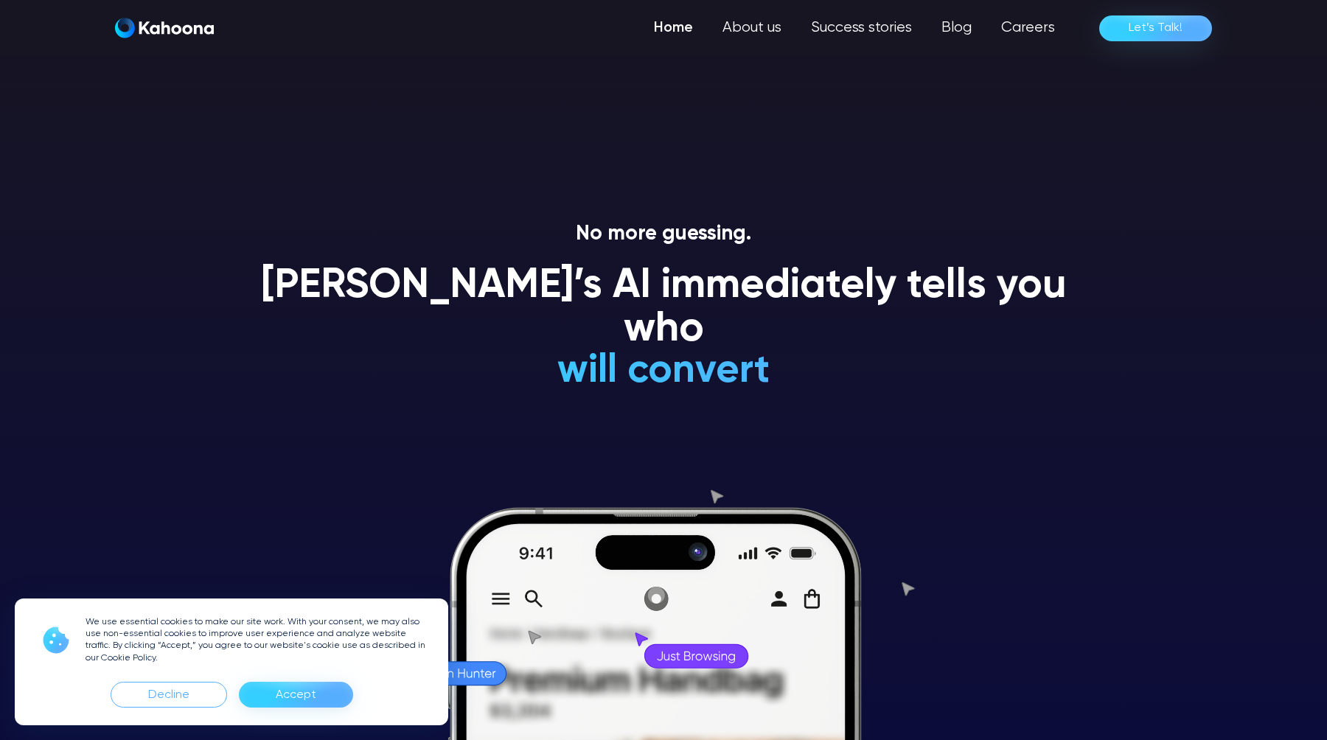
click at [69, 201] on section "No more guessing. [PERSON_NAME]’s AI immediately tells you who will convert wil…" at bounding box center [663, 370] width 1327 height 740
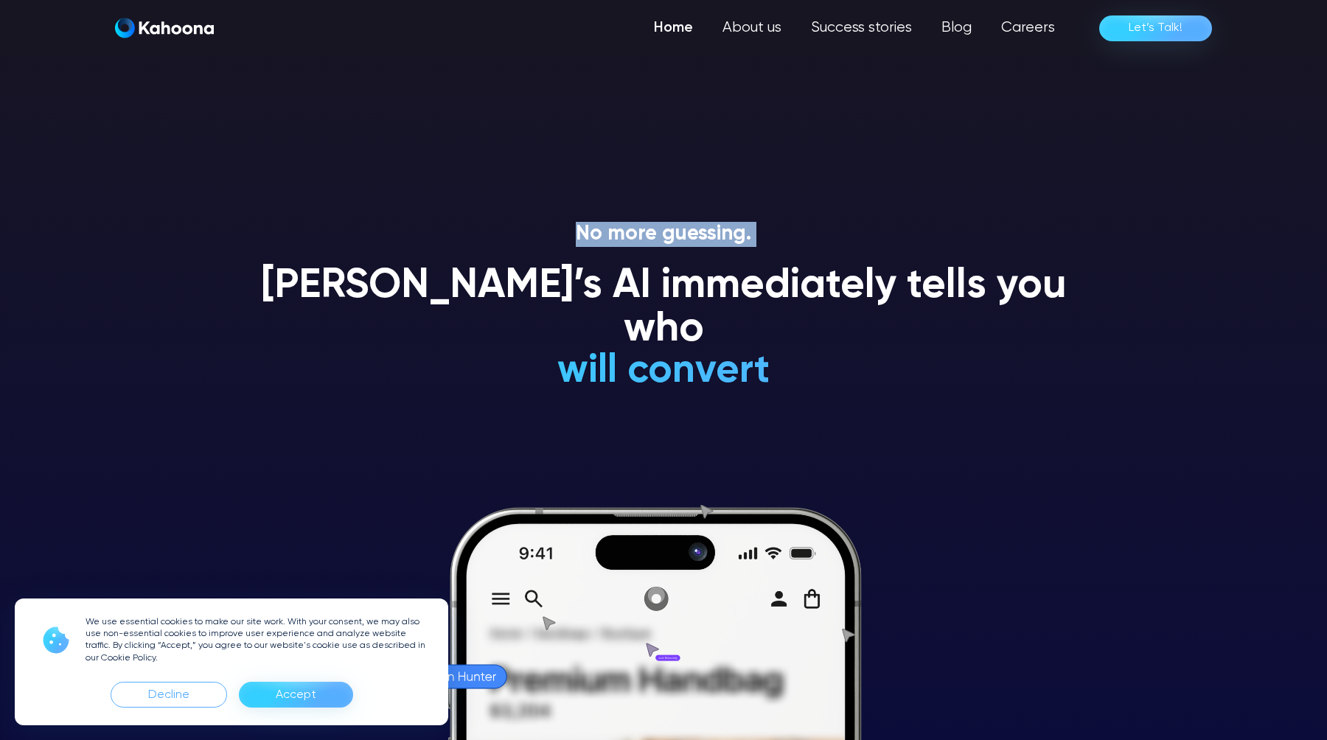
click at [69, 201] on section "No more guessing. [PERSON_NAME]’s AI immediately tells you who will convert wil…" at bounding box center [663, 370] width 1327 height 740
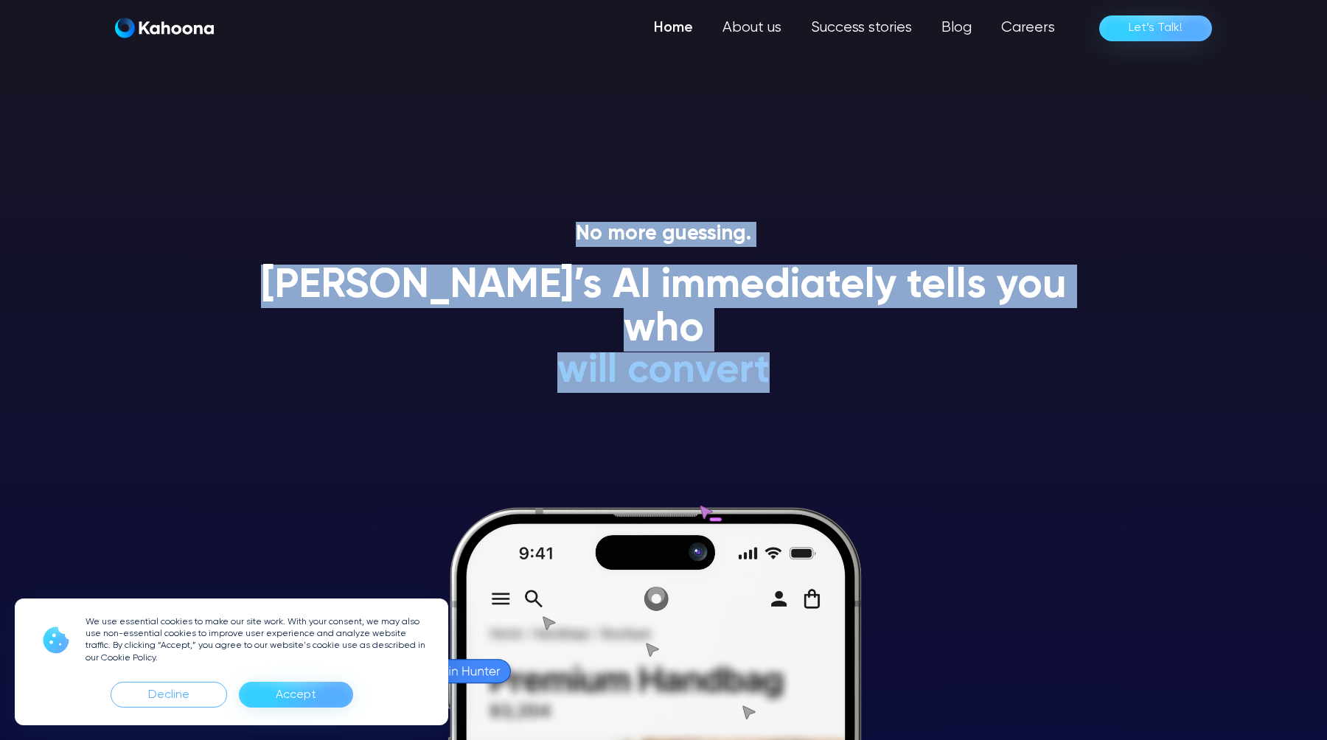
drag, startPoint x: 69, startPoint y: 201, endPoint x: 903, endPoint y: 338, distance: 845.0
click at [903, 338] on section "No more guessing. [PERSON_NAME]’s AI immediately tells you who will convert wil…" at bounding box center [663, 370] width 1327 height 740
click at [903, 338] on div "[PERSON_NAME]’s AI immediately tells you who will convert will NEVER convert is…" at bounding box center [663, 335] width 840 height 140
drag, startPoint x: 903, startPoint y: 338, endPoint x: 231, endPoint y: 210, distance: 683.6
click at [231, 210] on section "No more guessing. [PERSON_NAME]’s AI immediately tells you who will convert wil…" at bounding box center [663, 370] width 1327 height 740
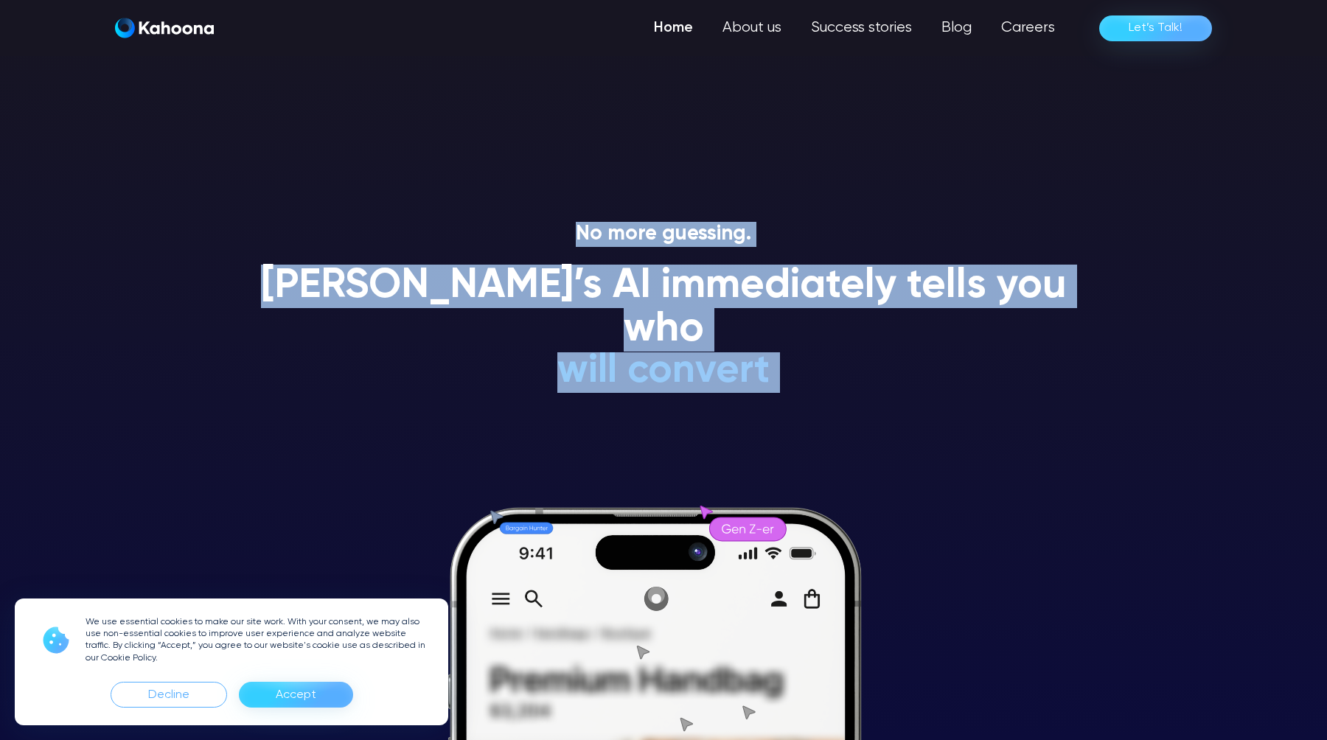
click at [231, 210] on section "No more guessing. [PERSON_NAME]’s AI immediately tells you who will convert wil…" at bounding box center [663, 370] width 1327 height 740
drag, startPoint x: 231, startPoint y: 210, endPoint x: 936, endPoint y: 331, distance: 714.3
click at [936, 331] on section "No more guessing. [PERSON_NAME]’s AI immediately tells you who will convert wil…" at bounding box center [663, 370] width 1327 height 740
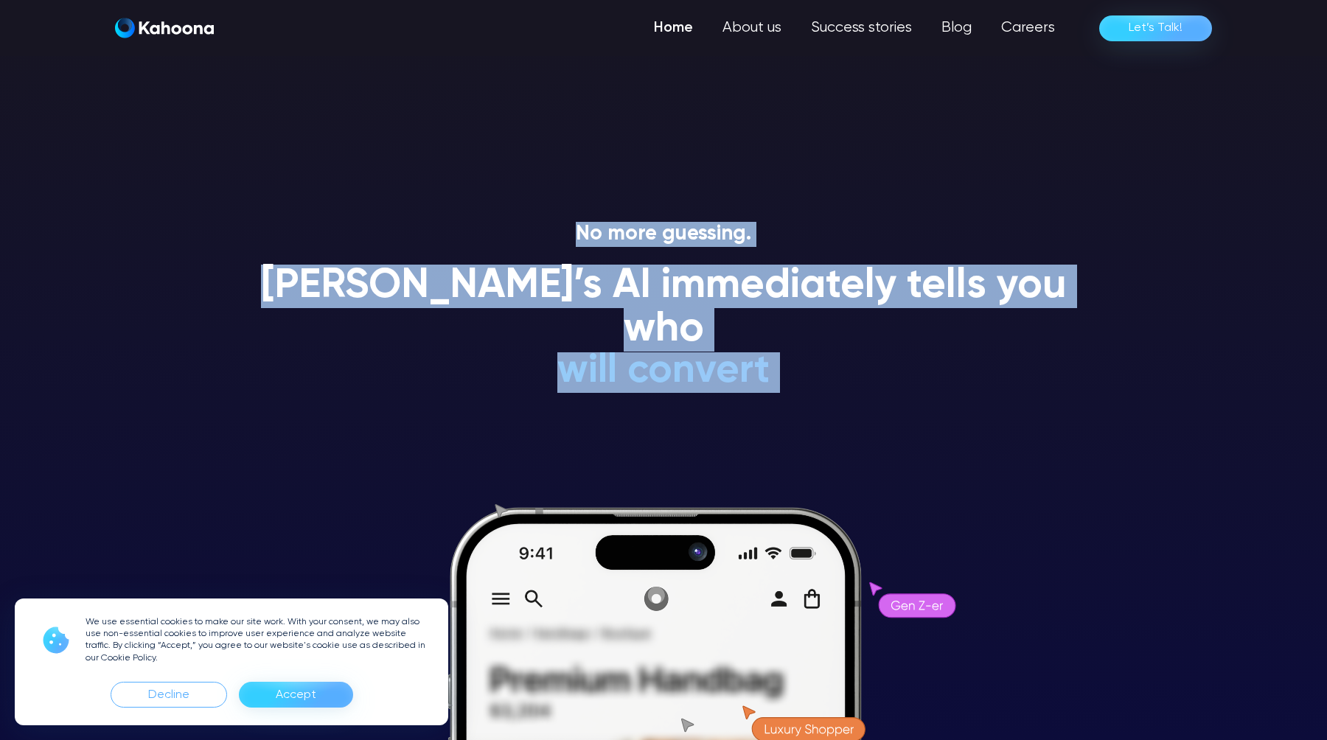
click at [936, 331] on div "[PERSON_NAME]’s AI immediately tells you who will convert will NEVER convert is…" at bounding box center [663, 335] width 840 height 140
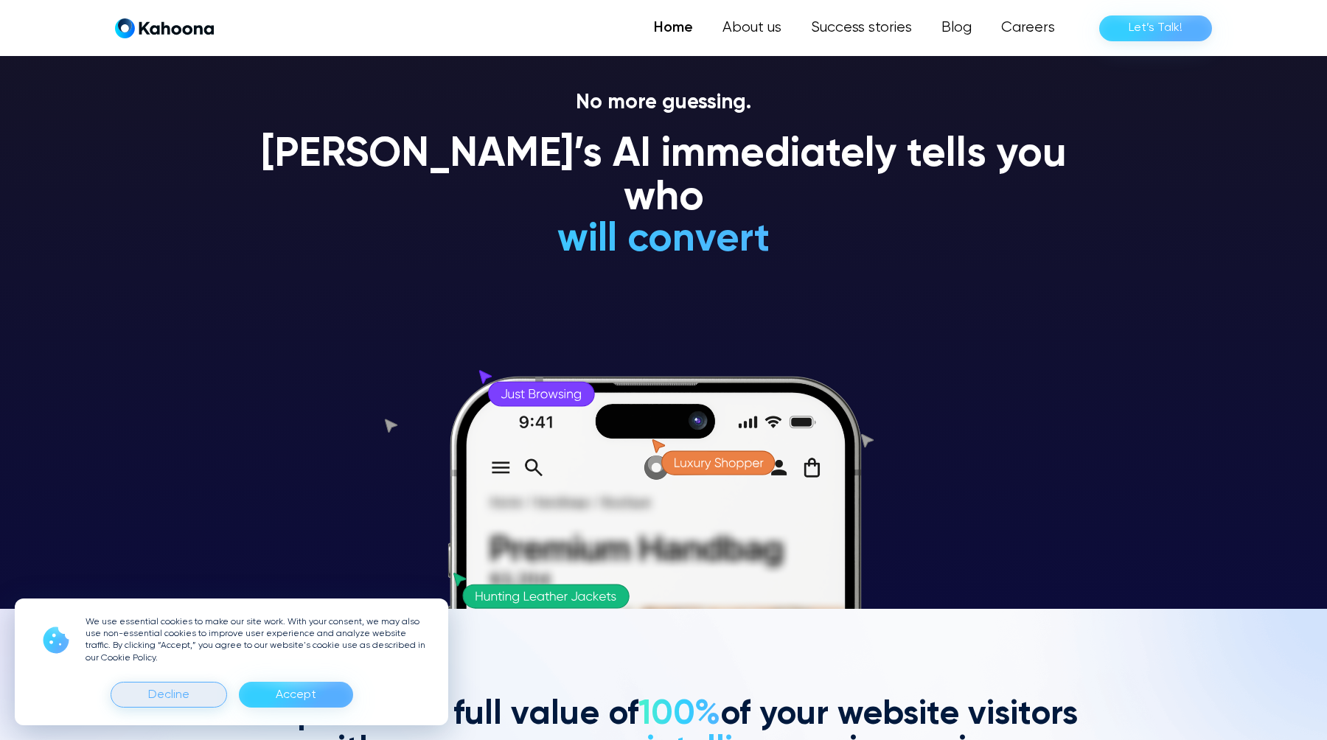
click at [193, 689] on div "Decline" at bounding box center [169, 695] width 116 height 26
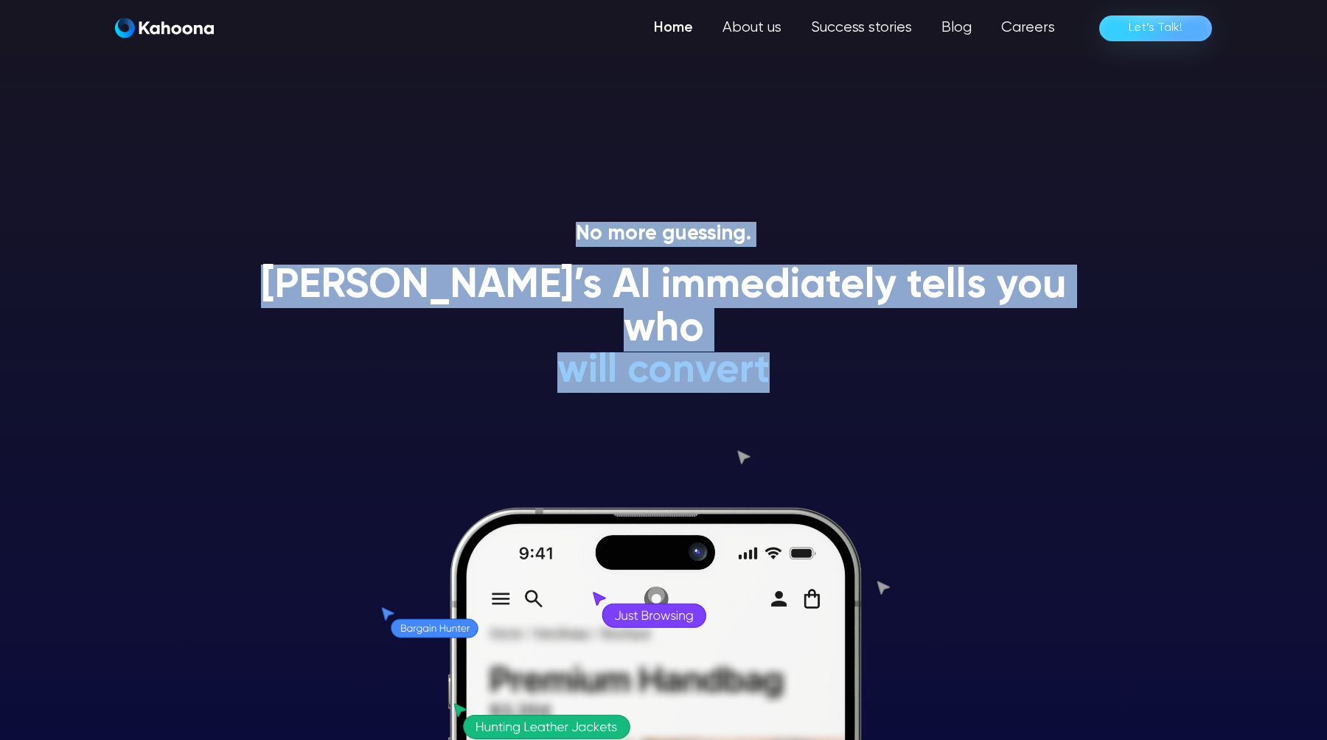
drag, startPoint x: 475, startPoint y: 86, endPoint x: 1249, endPoint y: 364, distance: 822.5
click at [1250, 364] on section "No more guessing. [PERSON_NAME]’s AI immediately tells you who will convert wil…" at bounding box center [663, 370] width 1327 height 740
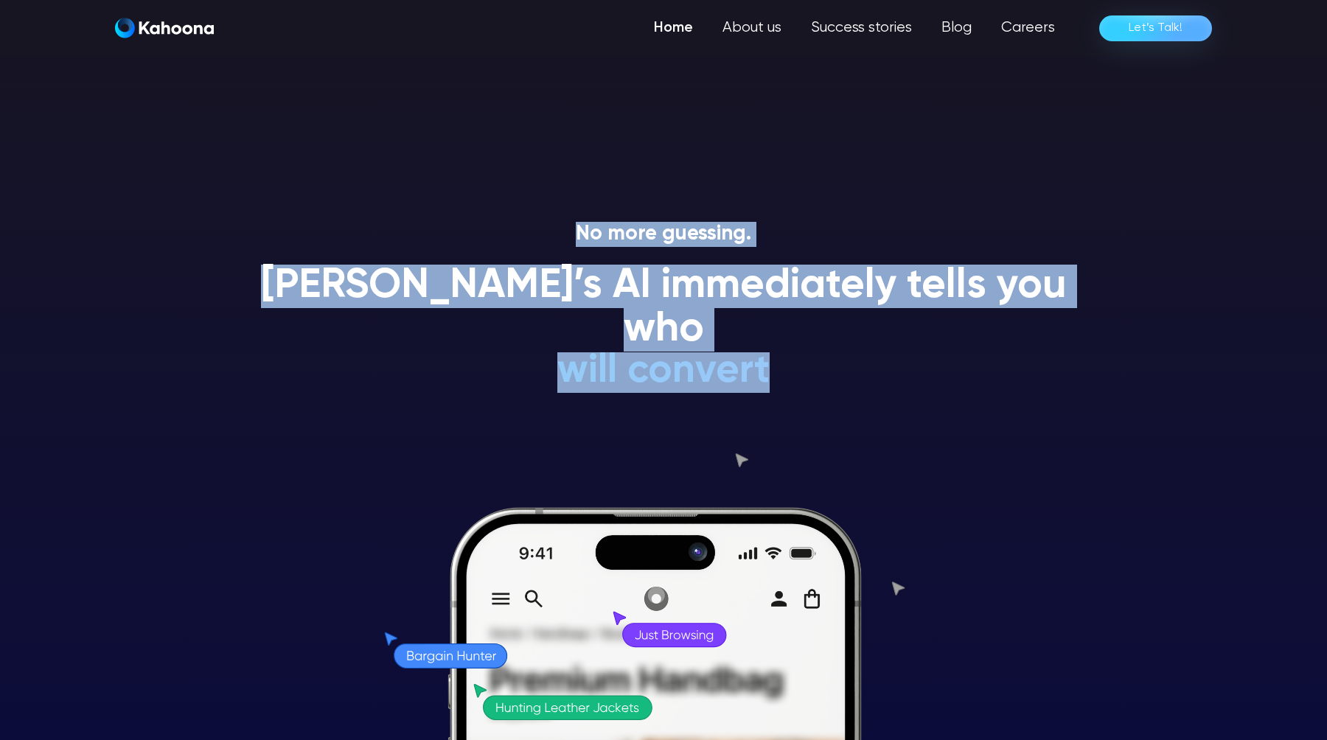
click at [1249, 364] on section "No more guessing. [PERSON_NAME]’s AI immediately tells you who will convert wil…" at bounding box center [663, 370] width 1327 height 740
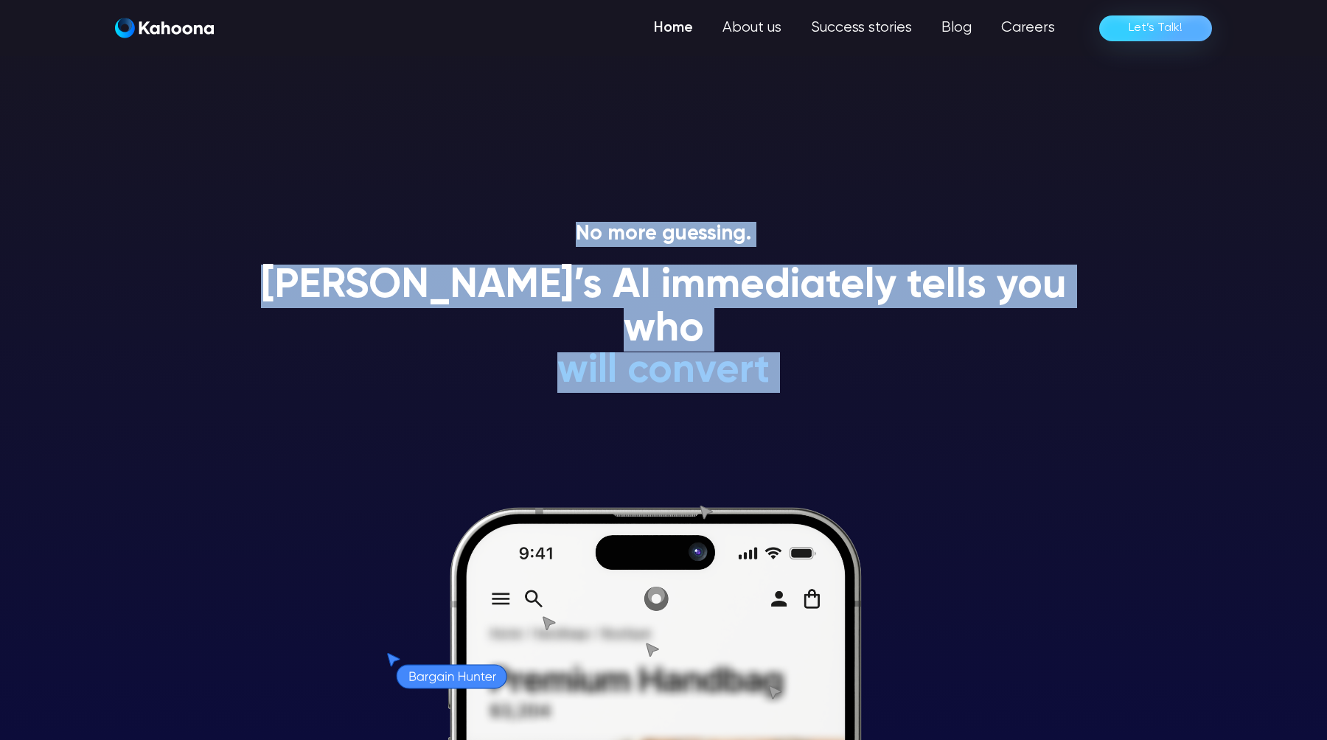
drag, startPoint x: 1249, startPoint y: 364, endPoint x: 582, endPoint y: 183, distance: 690.7
click at [582, 183] on section "No more guessing. [PERSON_NAME]’s AI immediately tells you who will convert wil…" at bounding box center [663, 370] width 1327 height 740
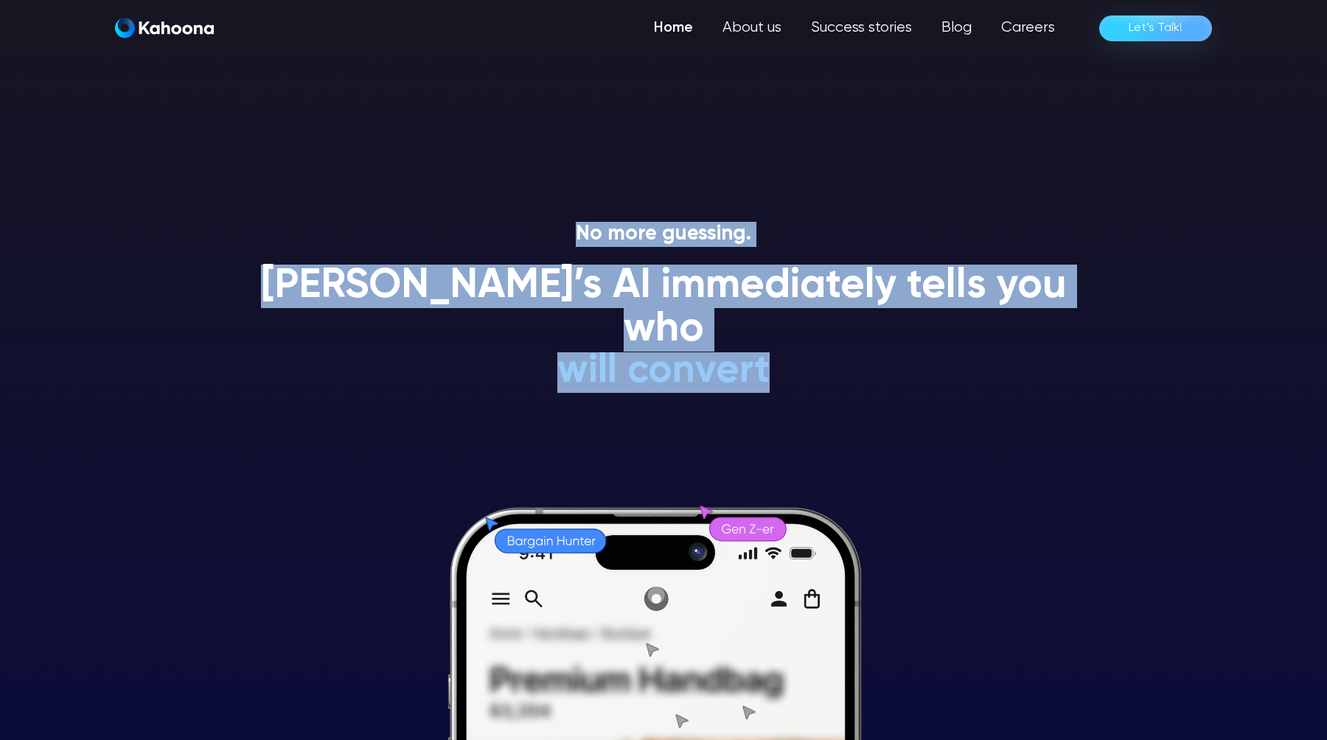
drag, startPoint x: 582, startPoint y: 183, endPoint x: 886, endPoint y: 393, distance: 369.3
click at [887, 393] on section "No more guessing. [PERSON_NAME]’s AI immediately tells you who will convert wil…" at bounding box center [663, 370] width 1327 height 740
click at [886, 393] on div "No more guessing. [PERSON_NAME]’s AI immediately tells you who will convert wil…" at bounding box center [663, 481] width 840 height 518
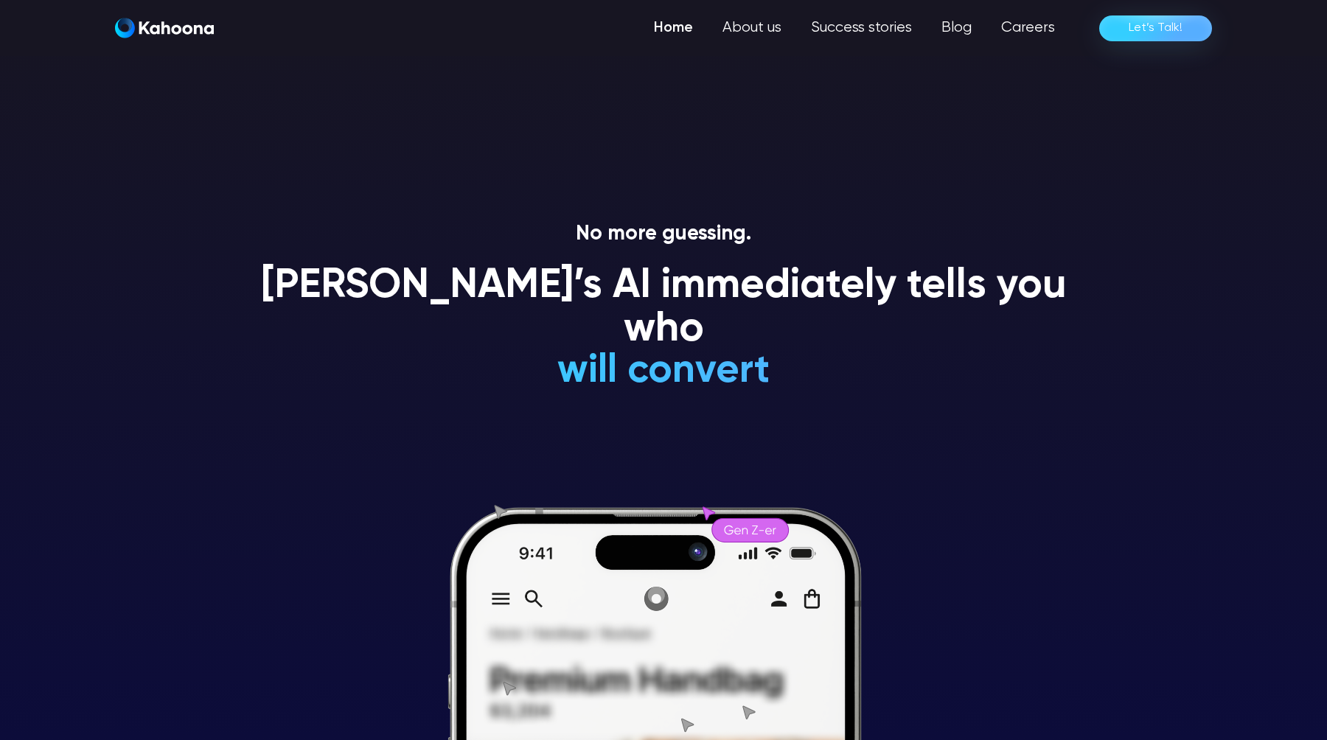
click at [886, 393] on div "No more guessing. [PERSON_NAME]’s AI immediately tells you who will convert wil…" at bounding box center [663, 481] width 840 height 518
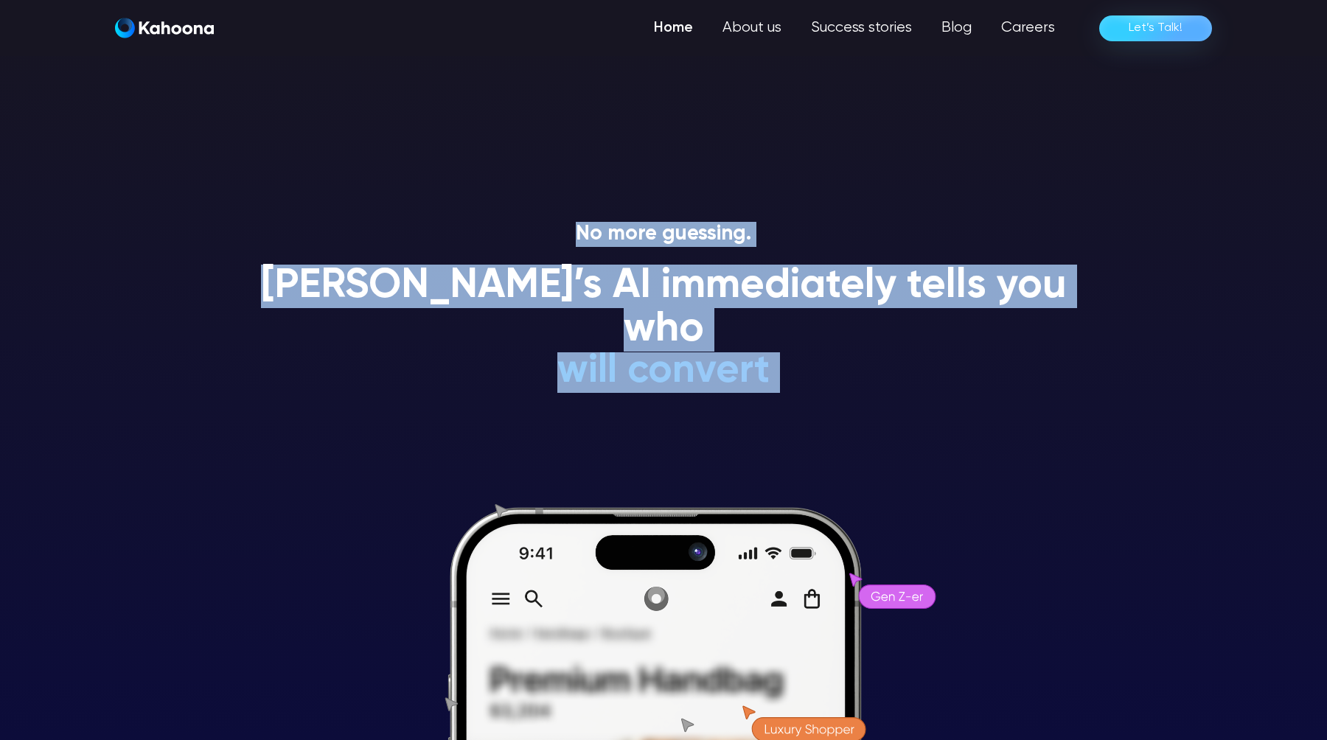
drag, startPoint x: 886, startPoint y: 393, endPoint x: 472, endPoint y: 210, distance: 452.9
click at [472, 210] on section "No more guessing. [PERSON_NAME]’s AI immediately tells you who will convert wil…" at bounding box center [663, 370] width 1327 height 740
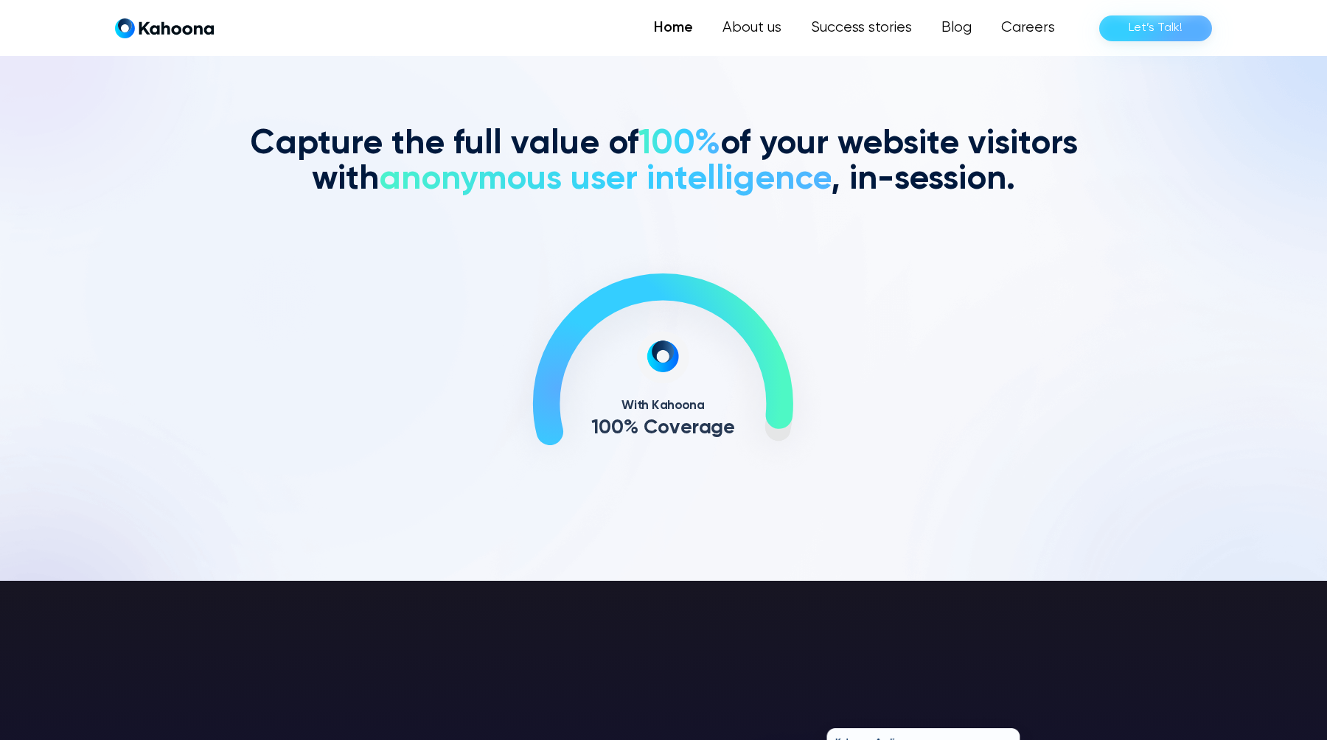
scroll to position [703, 0]
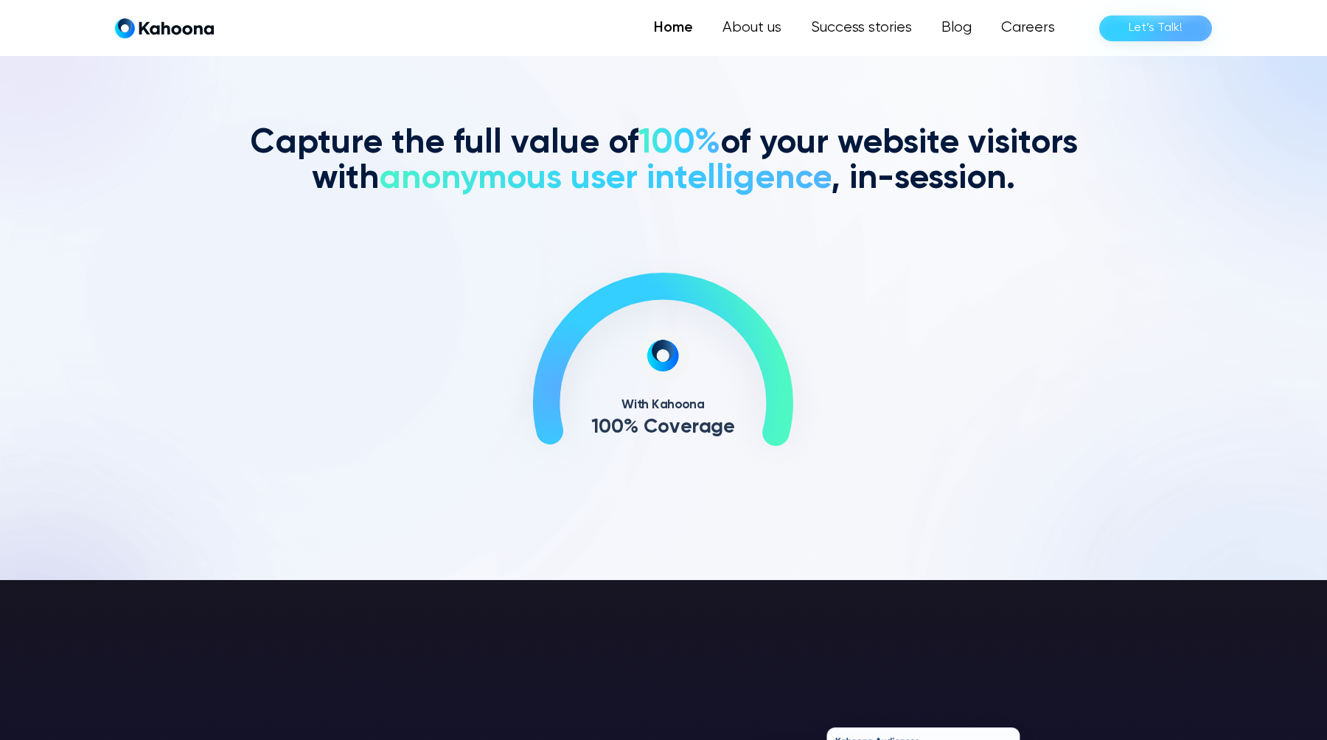
click at [877, 167] on h2 "Capture the full value of 100% of your website visitors with anonymous user int…" at bounding box center [663, 161] width 840 height 71
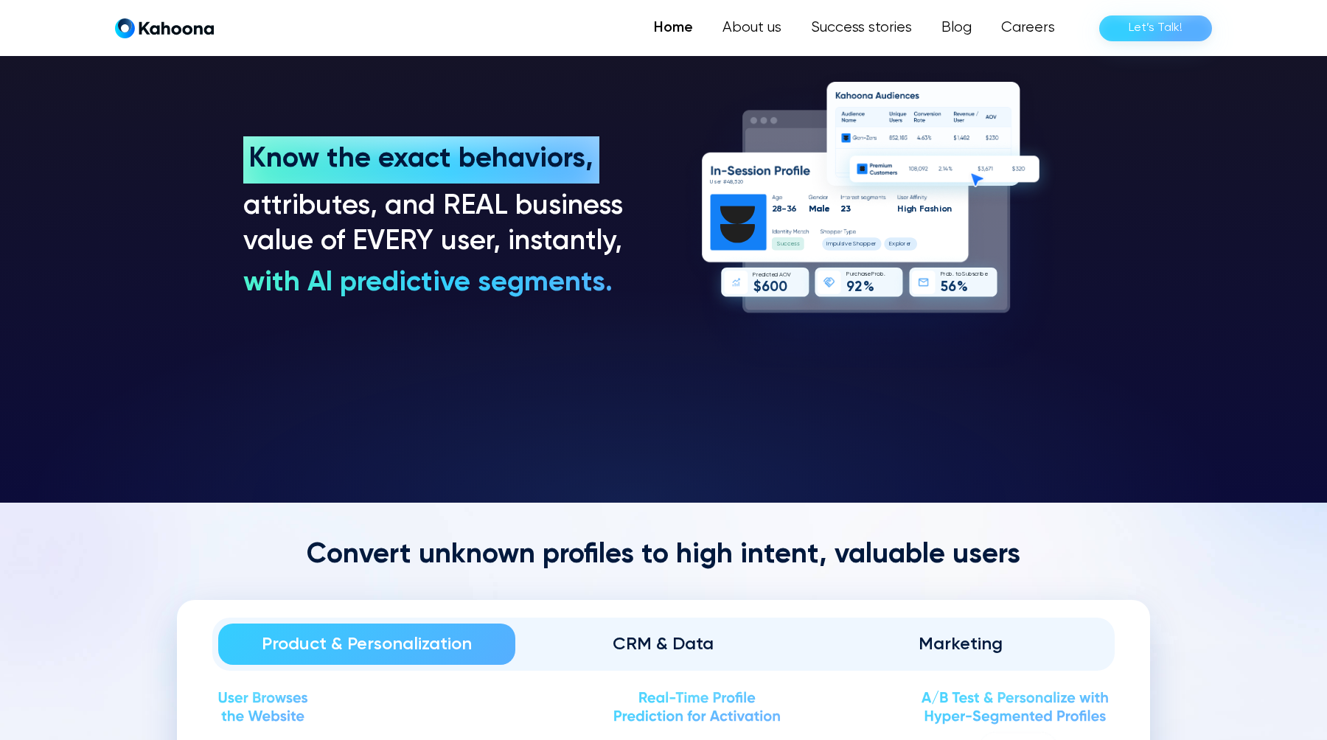
scroll to position [1348, 0]
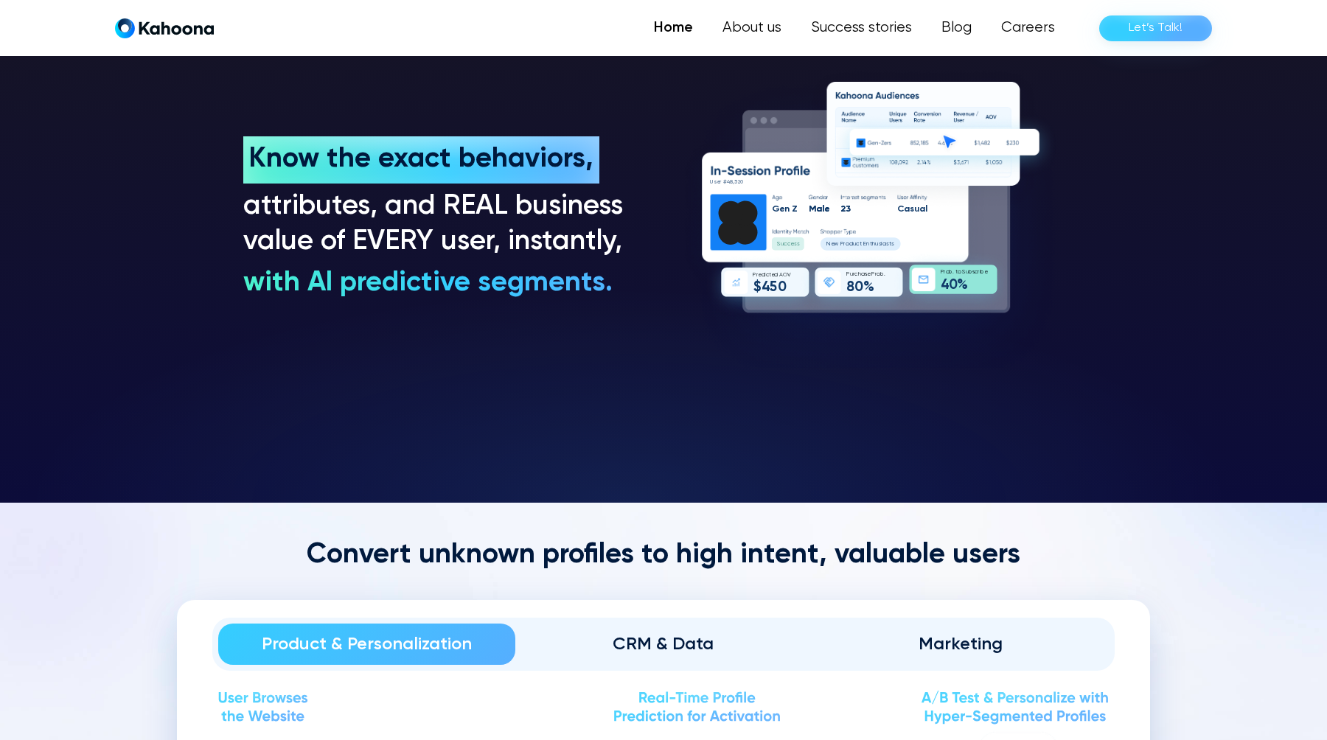
click at [495, 184] on div "Know the exact behaviors, Know the exact behaviors, attributes, and REAL busine…" at bounding box center [437, 218] width 388 height 165
click at [494, 212] on h3 "attributes, and REAL business value of EVERY user, instantly," at bounding box center [437, 224] width 388 height 71
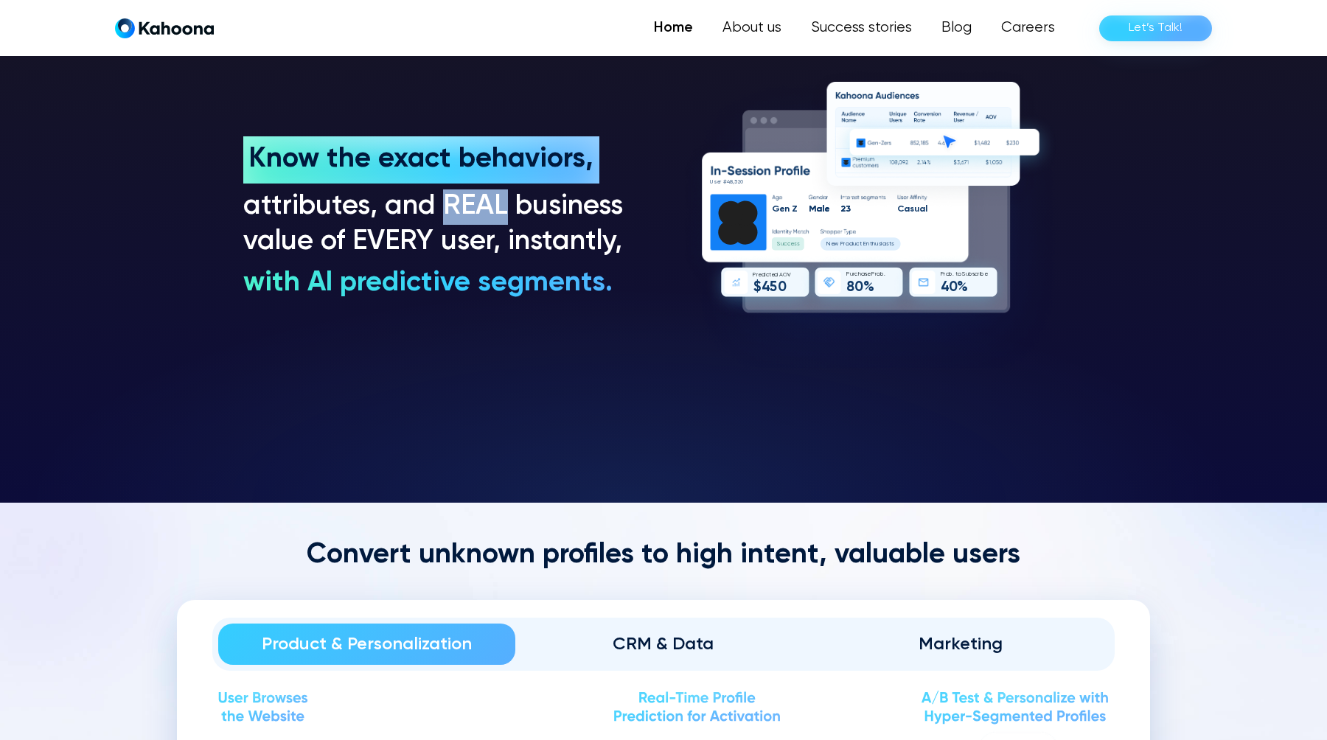
click at [494, 212] on h3 "attributes, and REAL business value of EVERY user, instantly," at bounding box center [437, 224] width 388 height 71
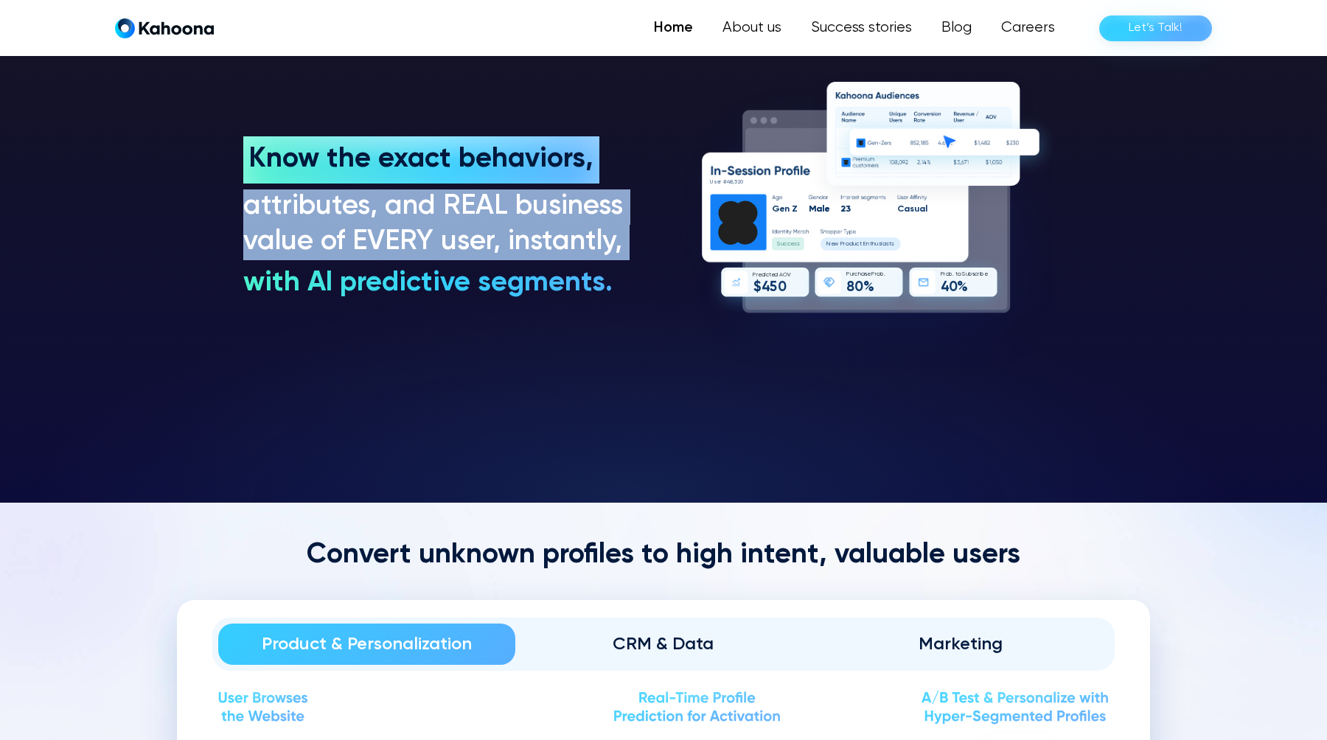
click at [494, 212] on h3 "attributes, and REAL business value of EVERY user, instantly," at bounding box center [437, 224] width 388 height 71
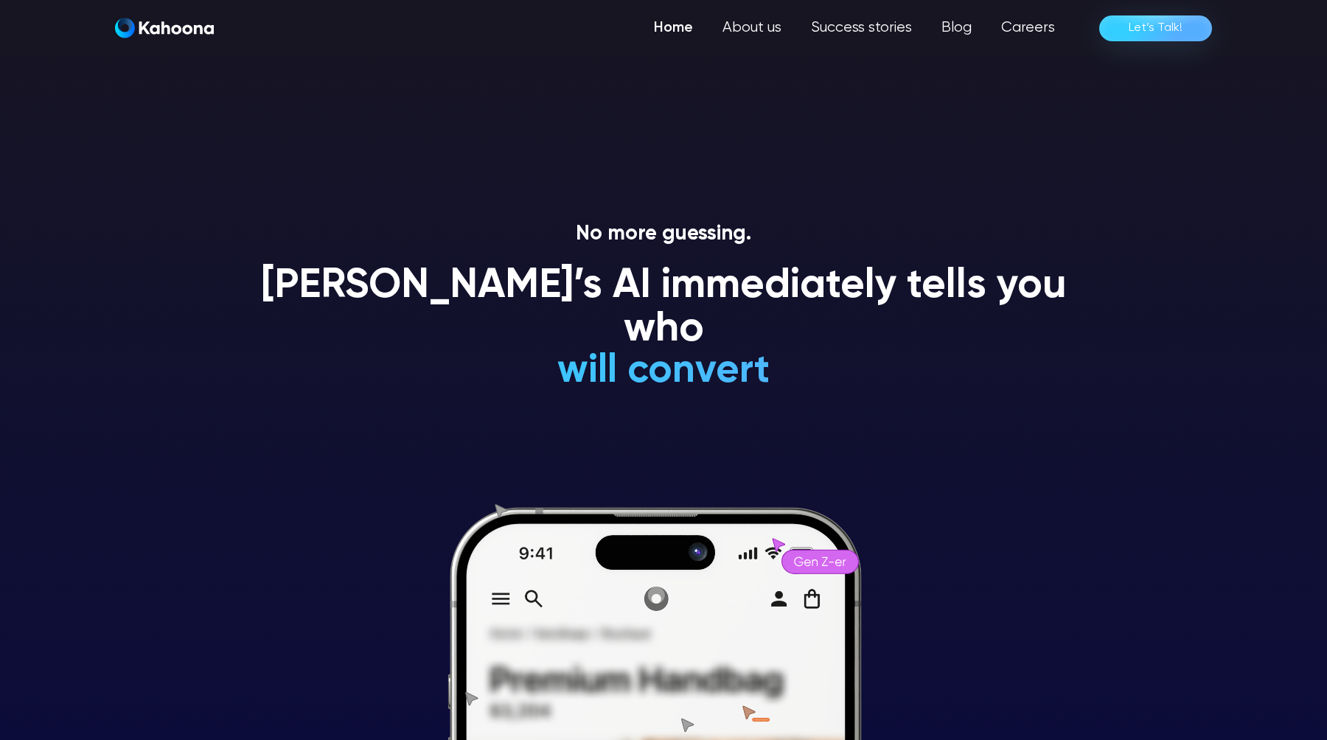
scroll to position [0, 0]
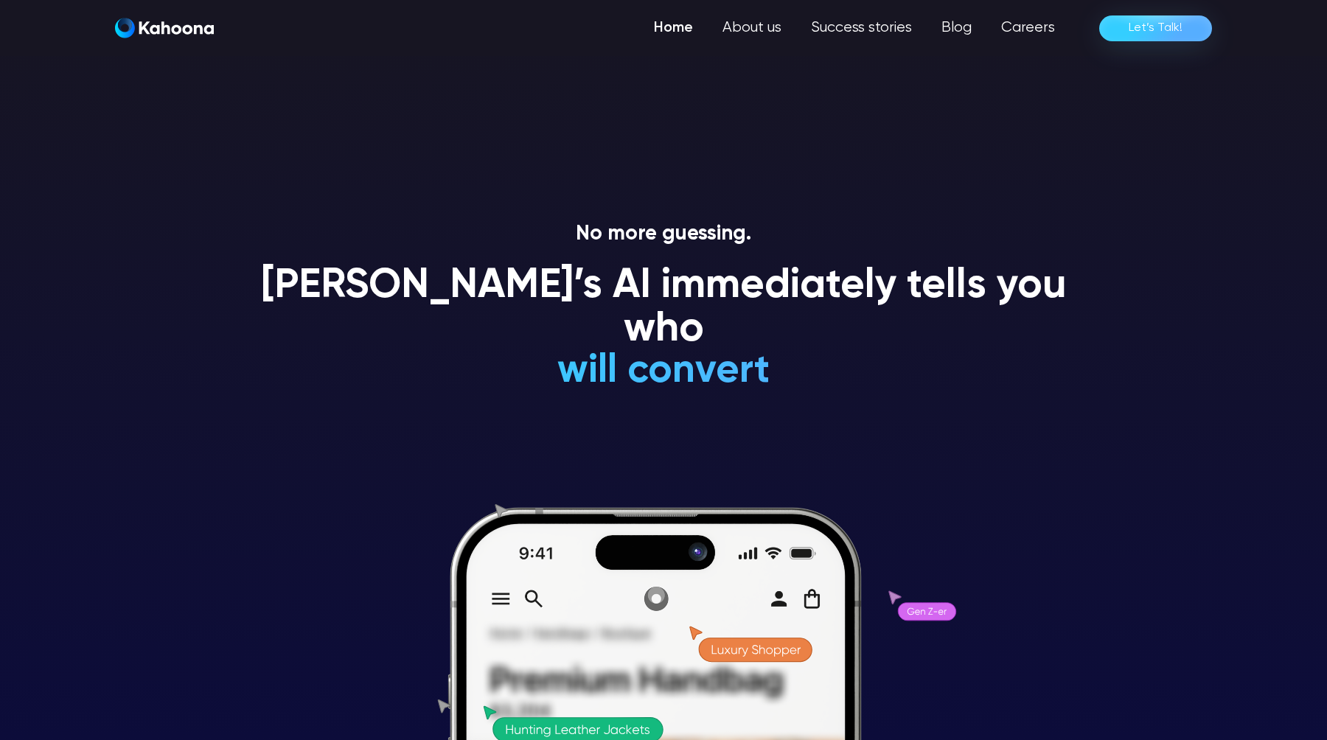
click at [959, 213] on section "No more guessing. [PERSON_NAME]’s AI immediately tells you who will convert wil…" at bounding box center [663, 370] width 1327 height 740
